Goal: Task Accomplishment & Management: Manage account settings

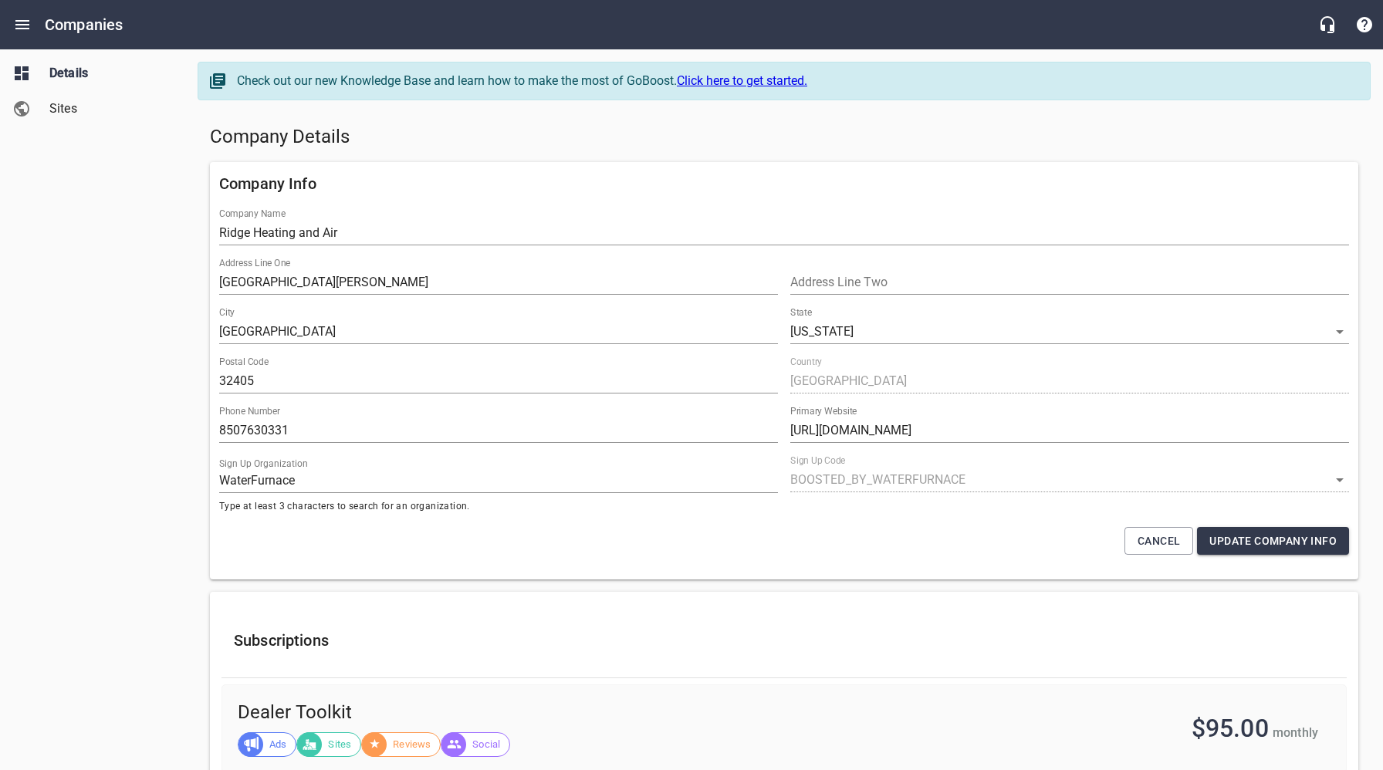
select select "[US_STATE]"
select select "5"
click at [740, 123] on div "Company Details" at bounding box center [784, 137] width 1161 height 37
click at [736, 132] on h5 "Company Details" at bounding box center [784, 137] width 1149 height 25
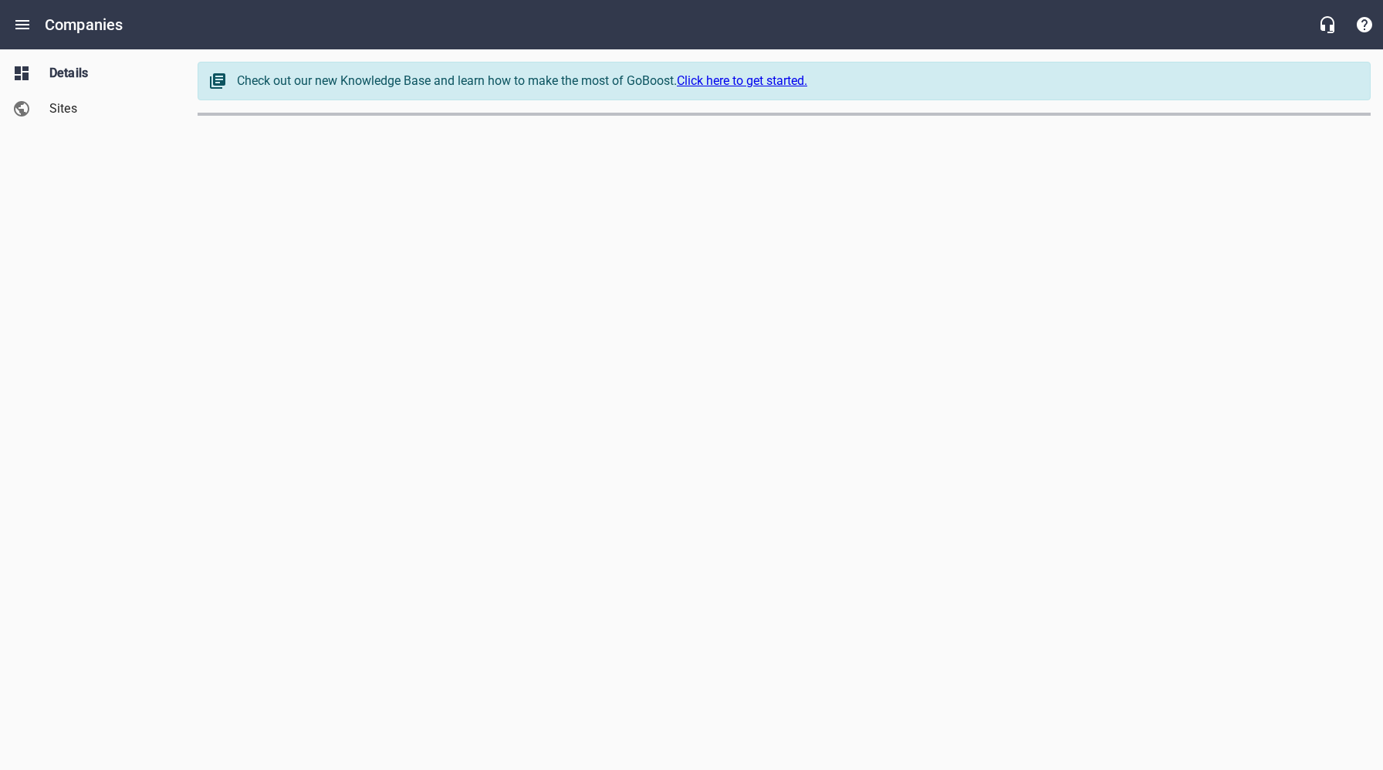
select select "[US_STATE]"
select select "49"
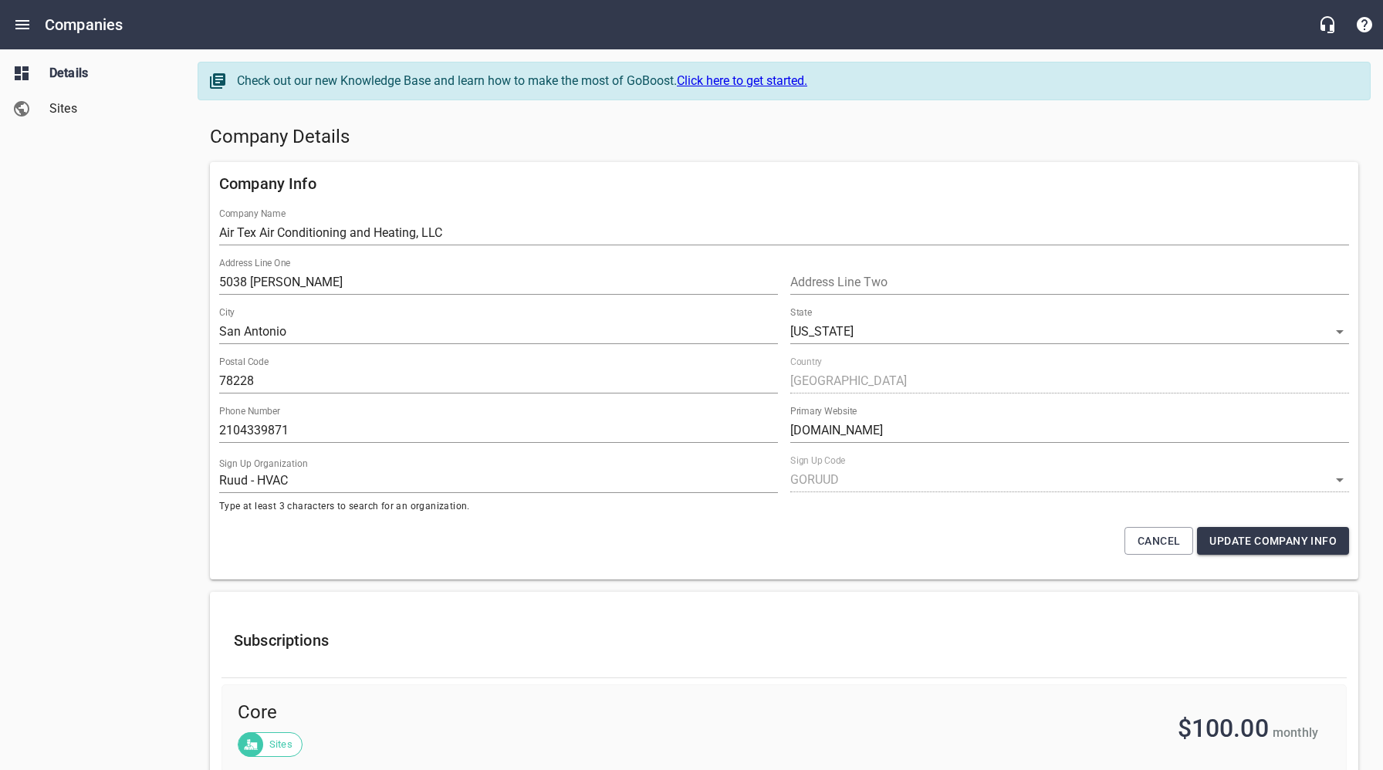
click at [719, 129] on h5 "Company Details" at bounding box center [784, 137] width 1149 height 25
click at [736, 140] on h5 "Company Details" at bounding box center [784, 137] width 1149 height 25
drag, startPoint x: 520, startPoint y: 151, endPoint x: 511, endPoint y: 148, distance: 9.0
click at [520, 151] on div "Company Details" at bounding box center [784, 137] width 1161 height 37
click at [63, 105] on span "Sites" at bounding box center [107, 109] width 117 height 19
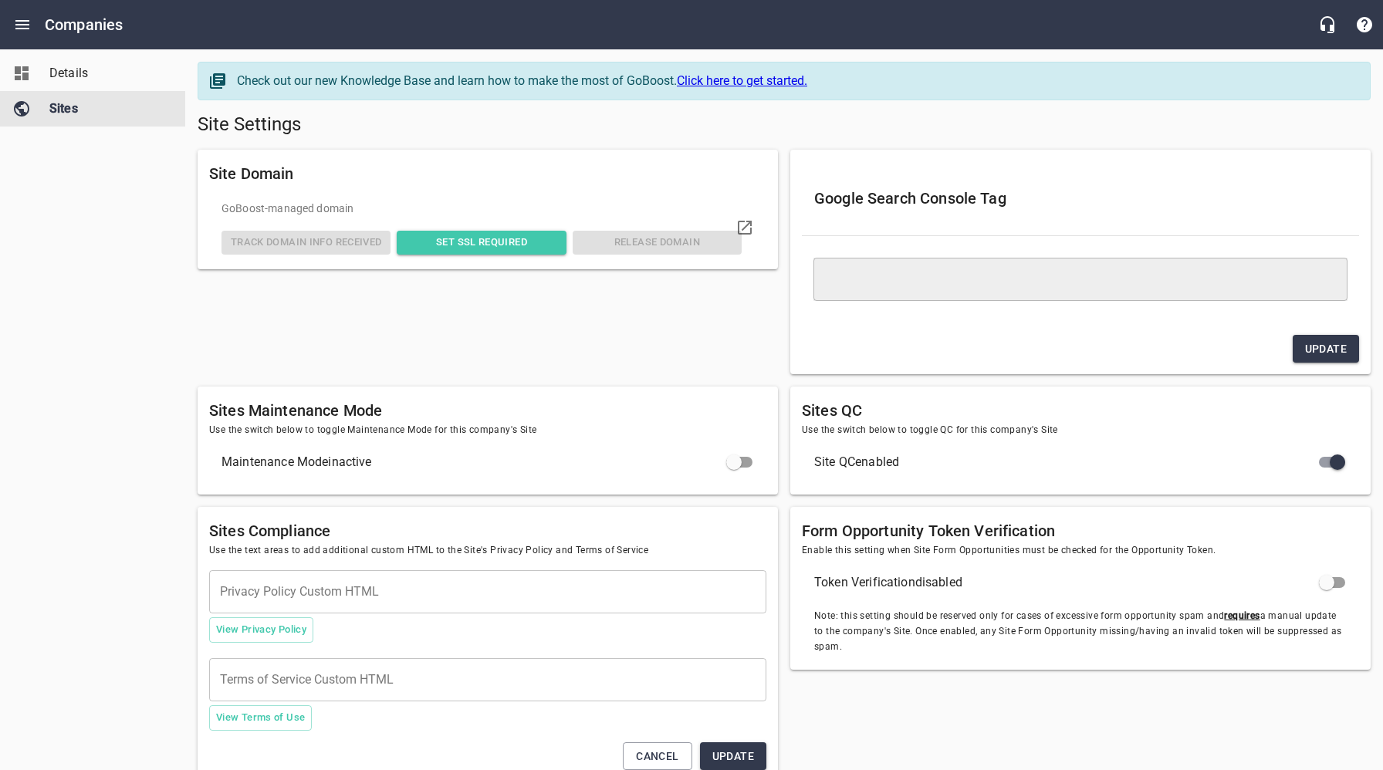
type textarea "<meta name="google-site-verification" content="ut00YmNUVLaviMuvPayYLfAfob5VEhid…"
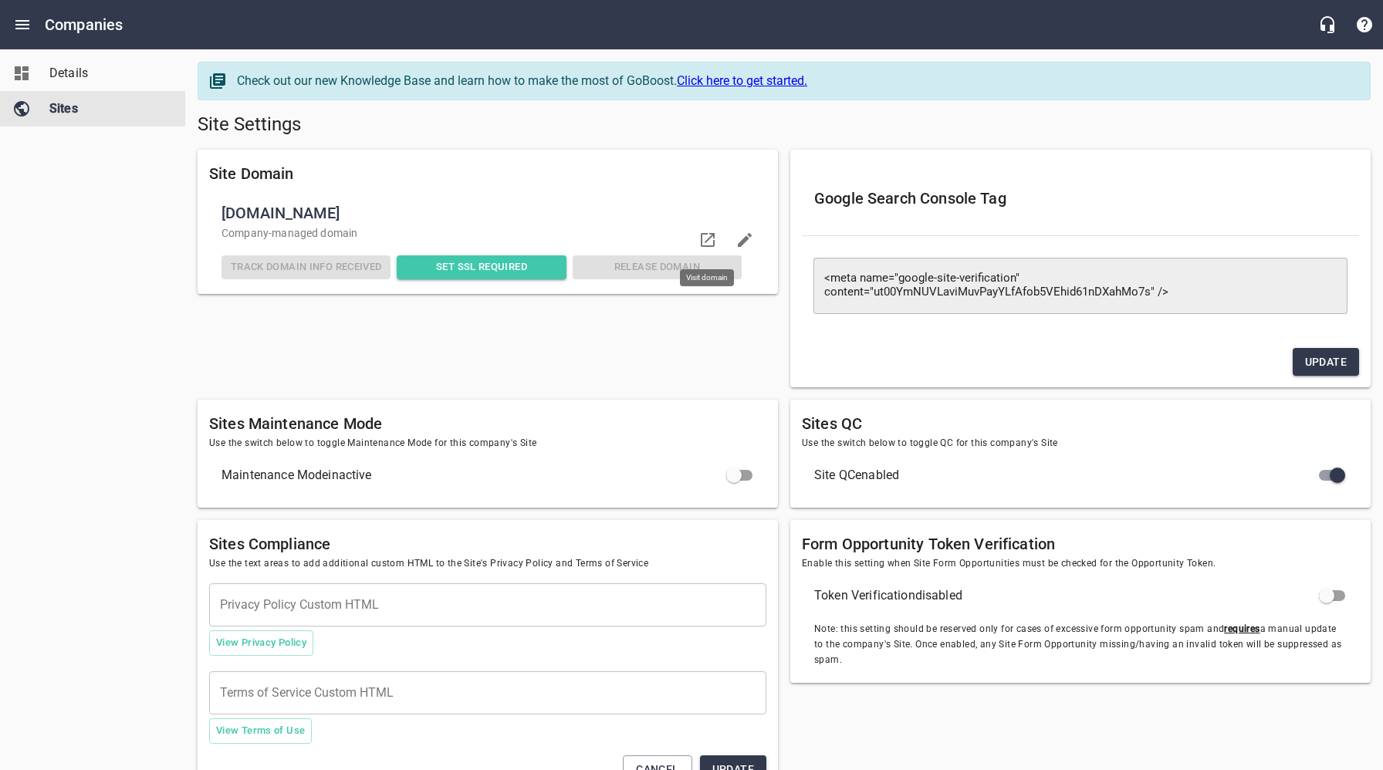
checkbox input "false"
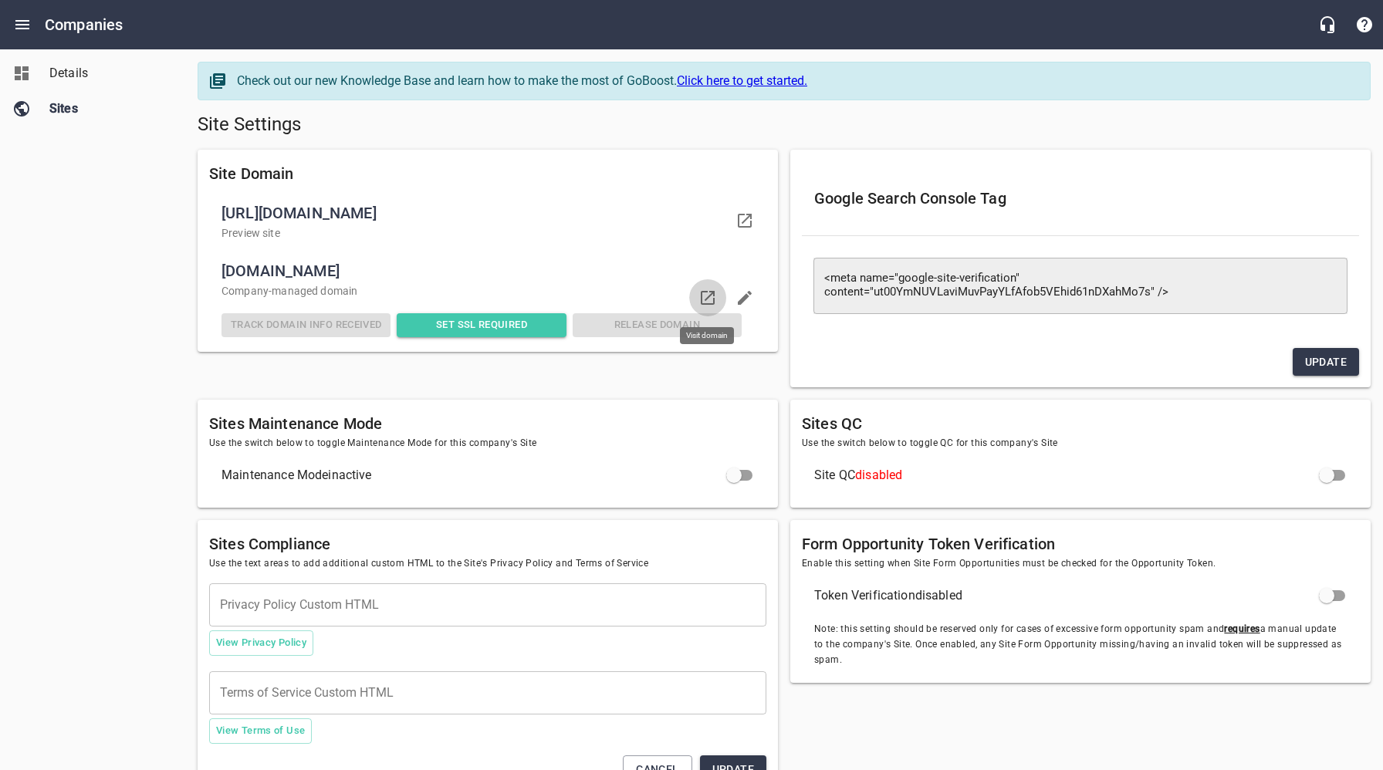
click at [714, 296] on icon at bounding box center [708, 298] width 19 height 19
drag, startPoint x: 137, startPoint y: 228, endPoint x: 122, endPoint y: 172, distance: 57.5
click at [137, 228] on div "Details Sites" at bounding box center [93, 385] width 186 height 770
click at [75, 80] on span "Details" at bounding box center [107, 73] width 117 height 19
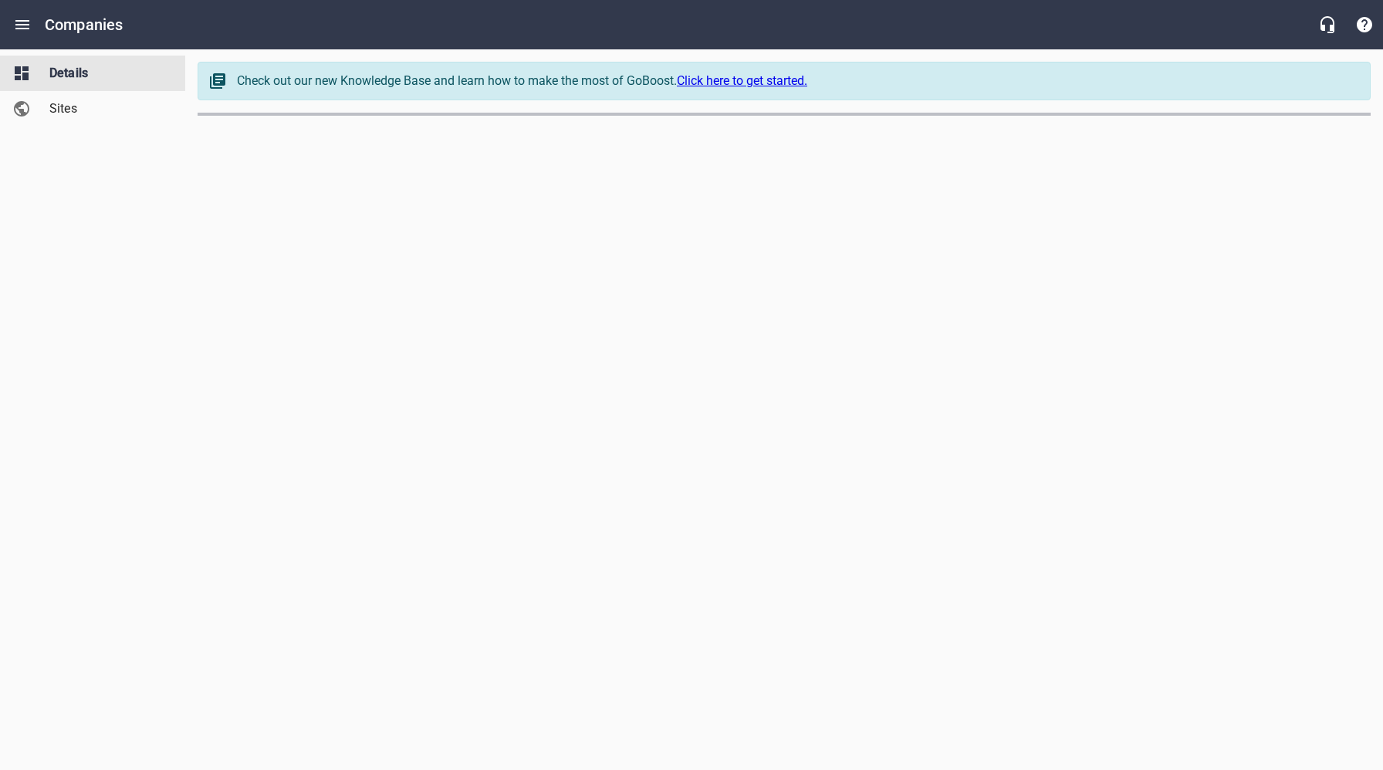
select select "[US_STATE]"
select select "49"
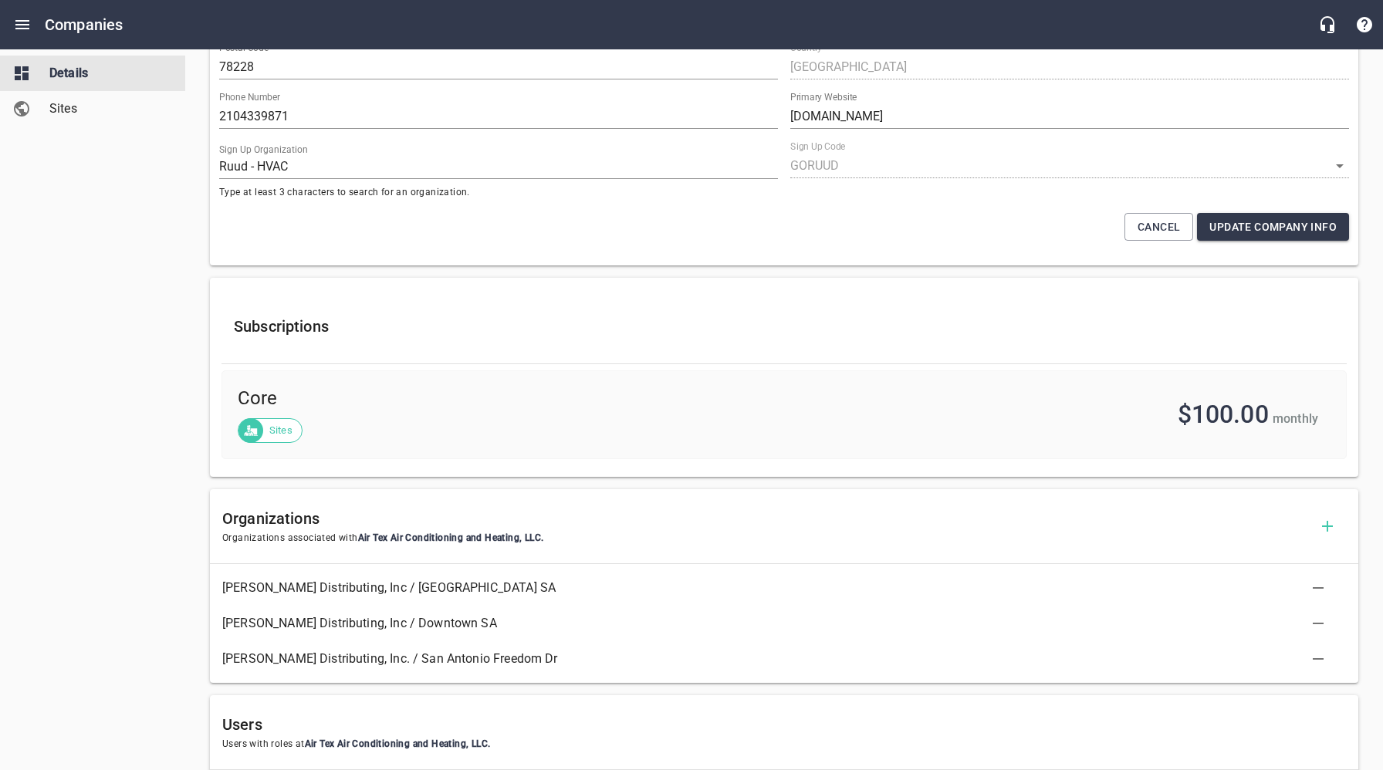
scroll to position [588, 0]
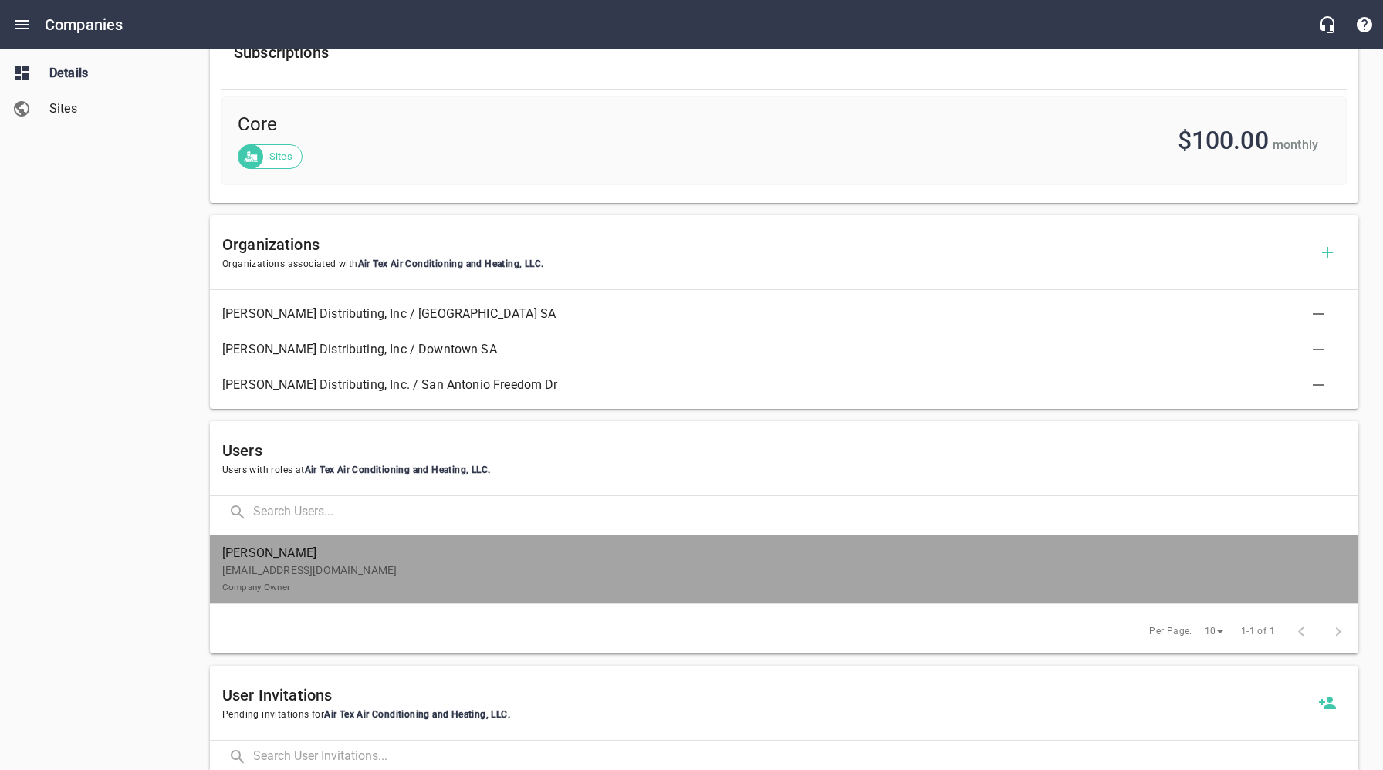
click at [435, 567] on p "airtexsa@sbcglobal.net Company Owner" at bounding box center [778, 579] width 1112 height 32
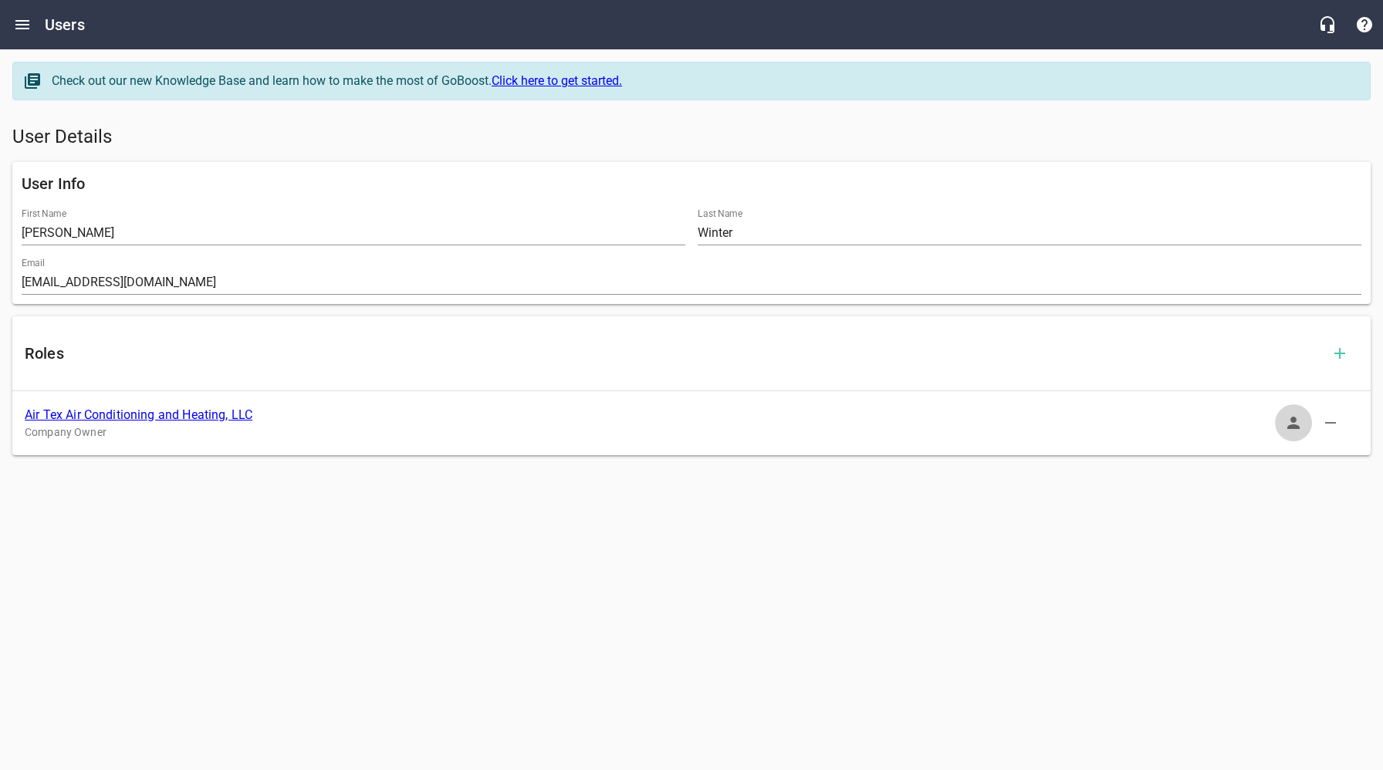
click at [1299, 421] on icon "button" at bounding box center [1294, 423] width 19 height 19
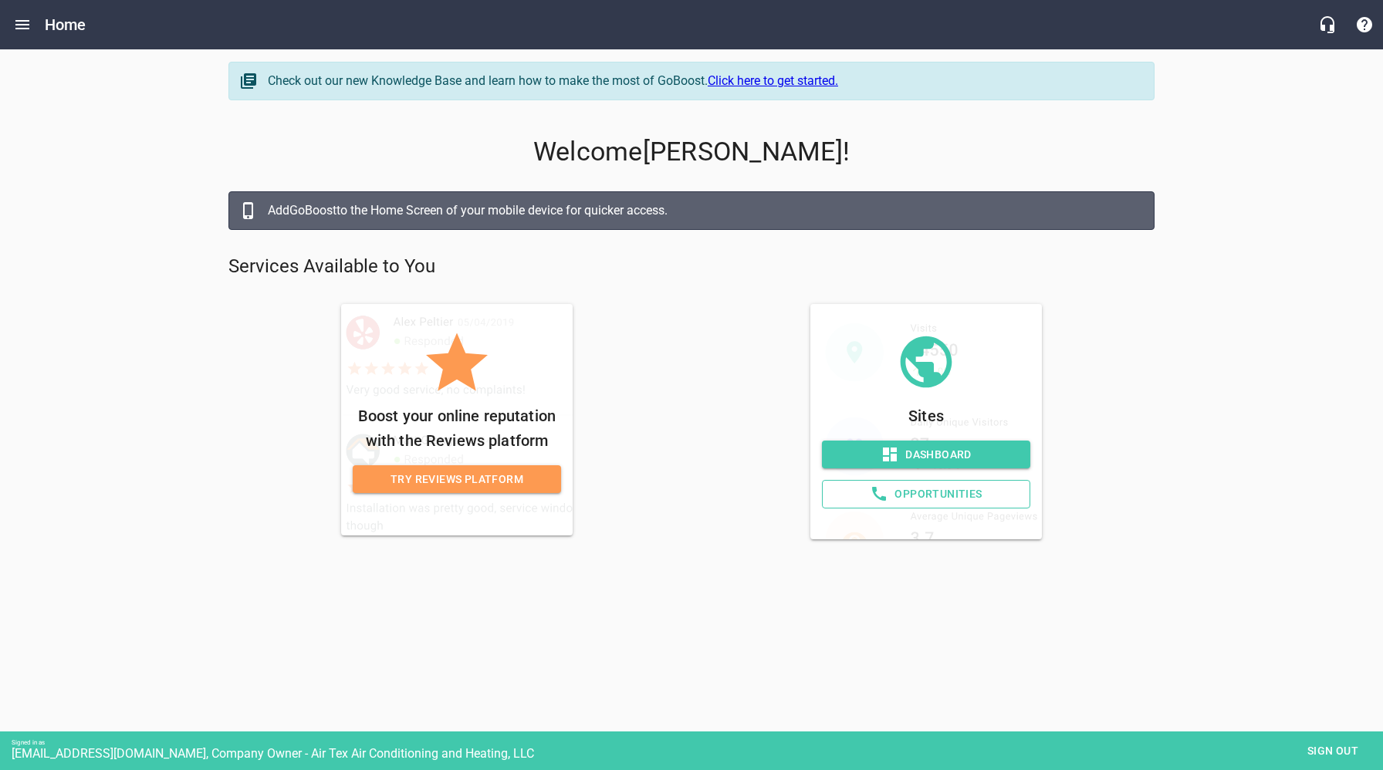
drag, startPoint x: 746, startPoint y: 520, endPoint x: 663, endPoint y: 389, distance: 154.4
click at [746, 519] on div "Sites Dashboard Opportunities" at bounding box center [926, 421] width 457 height 235
click at [29, 24] on icon "Open drawer" at bounding box center [22, 24] width 19 height 19
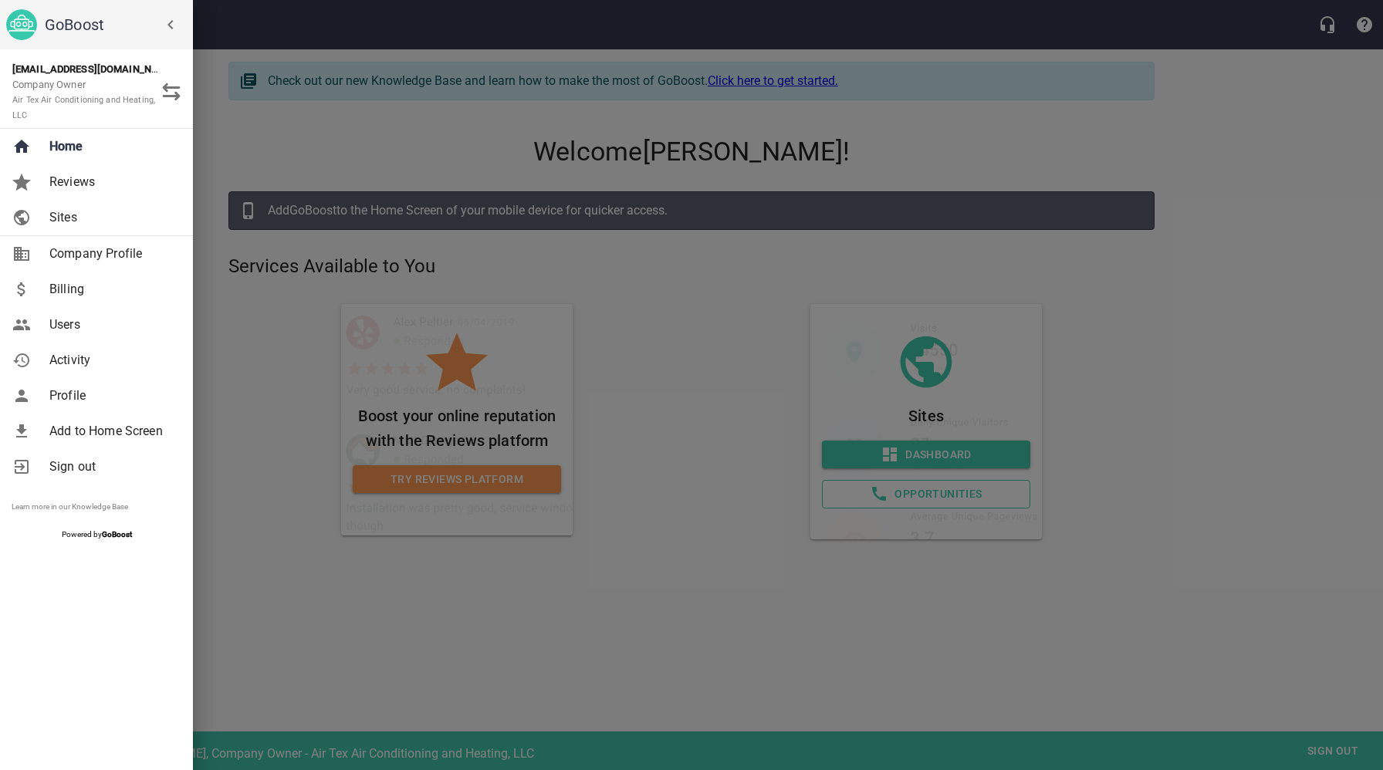
click at [78, 255] on span "Company Profile" at bounding box center [111, 254] width 125 height 19
select select "[US_STATE]"
